Goal: Find specific page/section: Find specific page/section

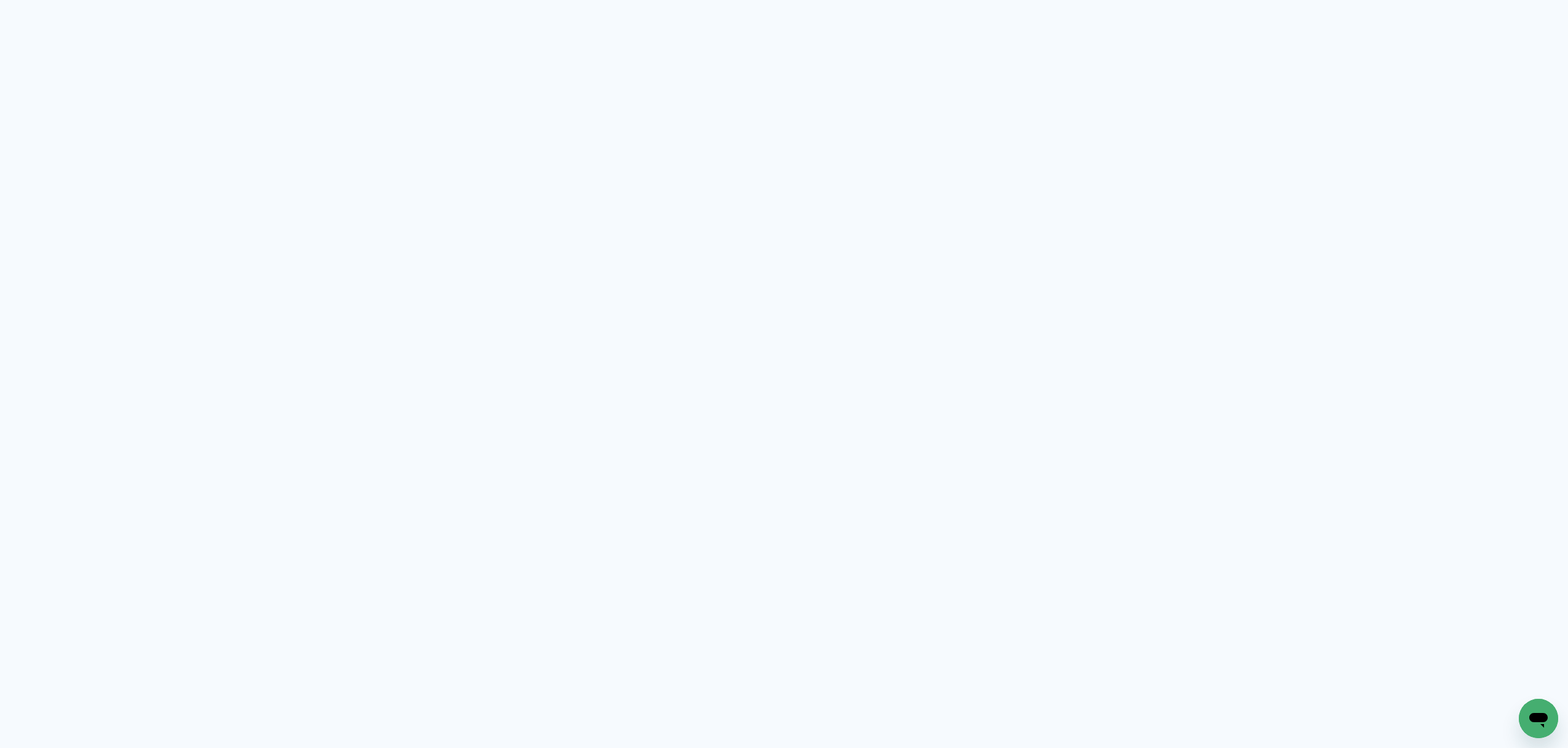
drag, startPoint x: 206, startPoint y: 276, endPoint x: 204, endPoint y: 268, distance: 8.2
click at [206, 275] on neon-animated-pages "Prosite Website + Landing pages Proof Sistema de seleção e venda de fotos Desig…" at bounding box center [784, 374] width 1568 height 748
